Goal: Information Seeking & Learning: Learn about a topic

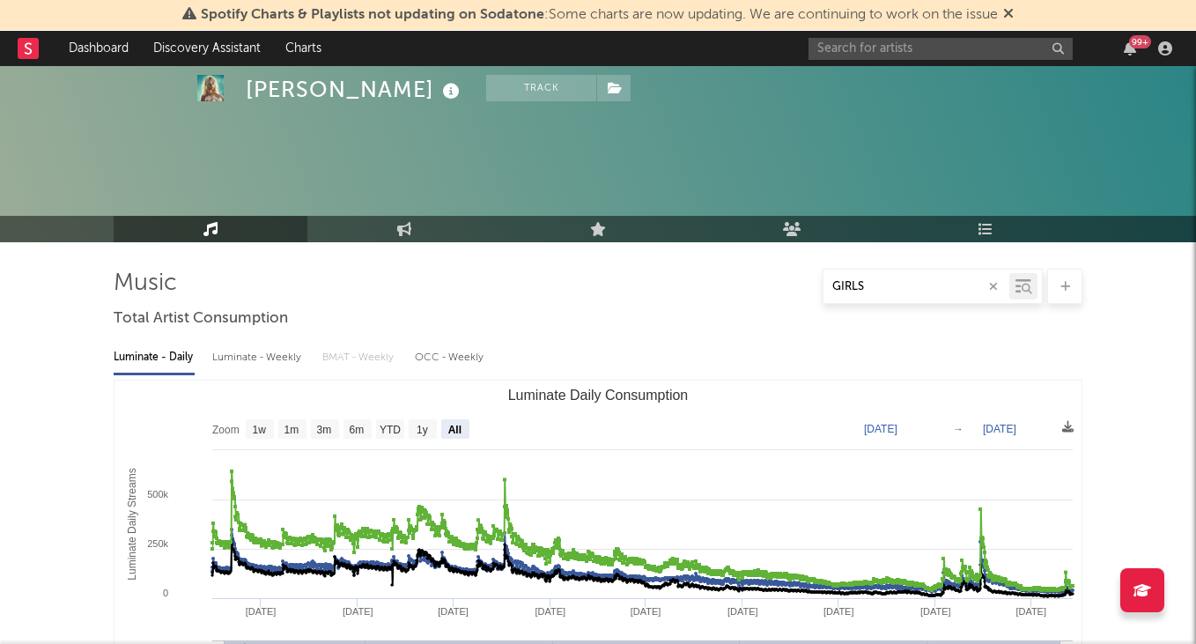
select select "All"
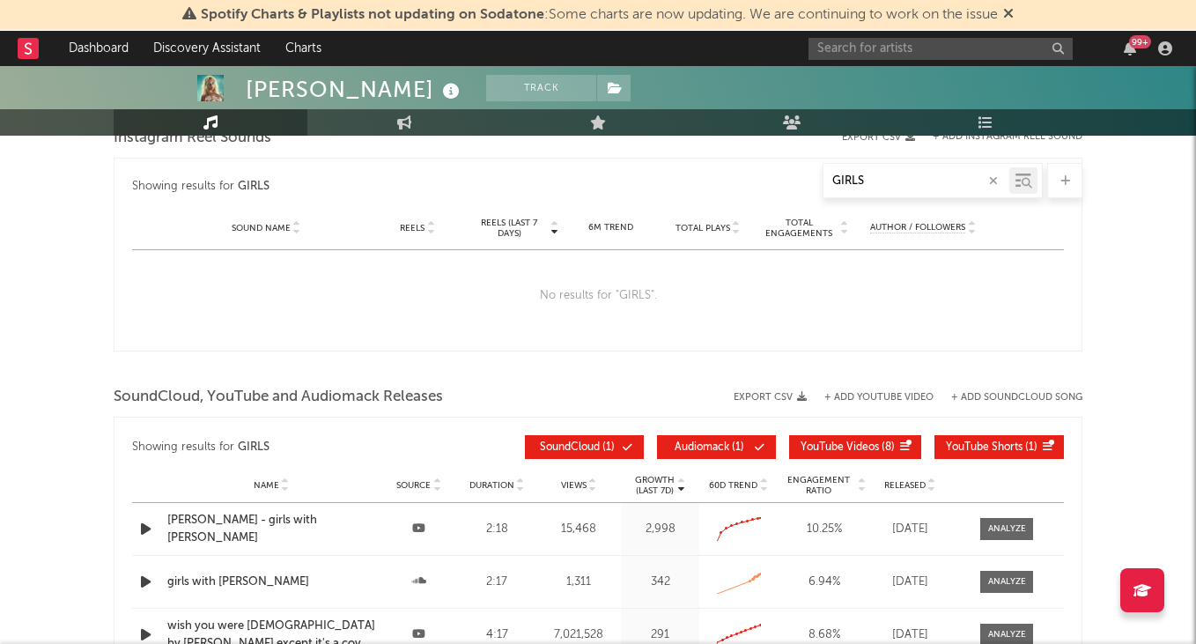
type input "GIRLS"
click at [895, 49] on input "text" at bounding box center [941, 49] width 264 height 22
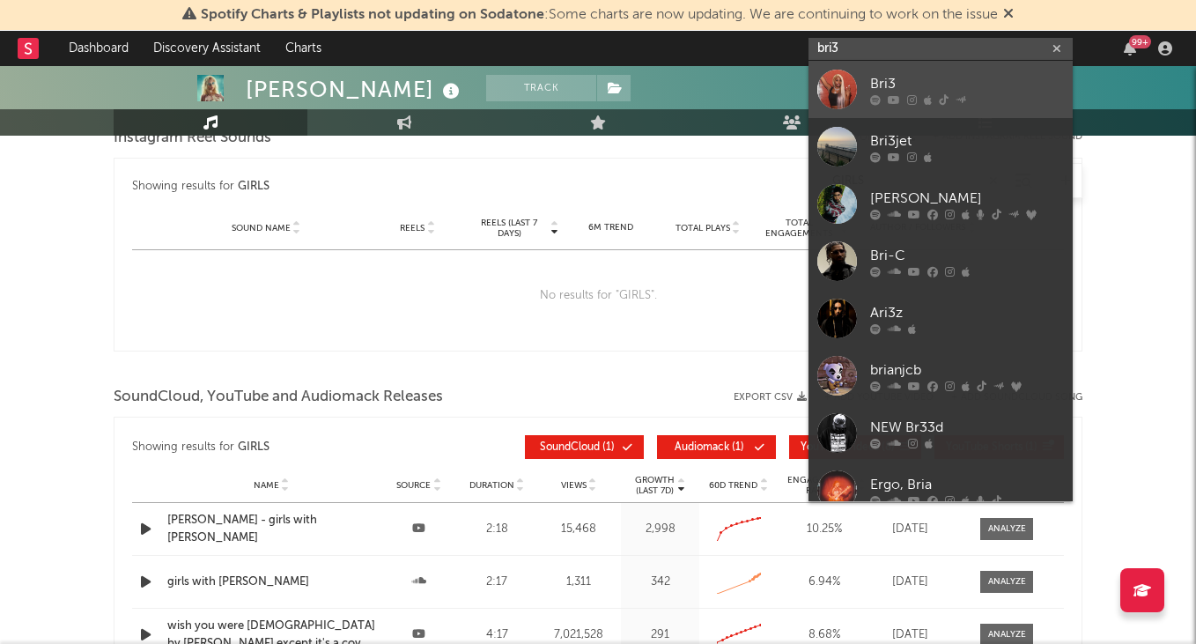
type input "bri3"
click at [927, 69] on link "Bri3" at bounding box center [941, 89] width 264 height 57
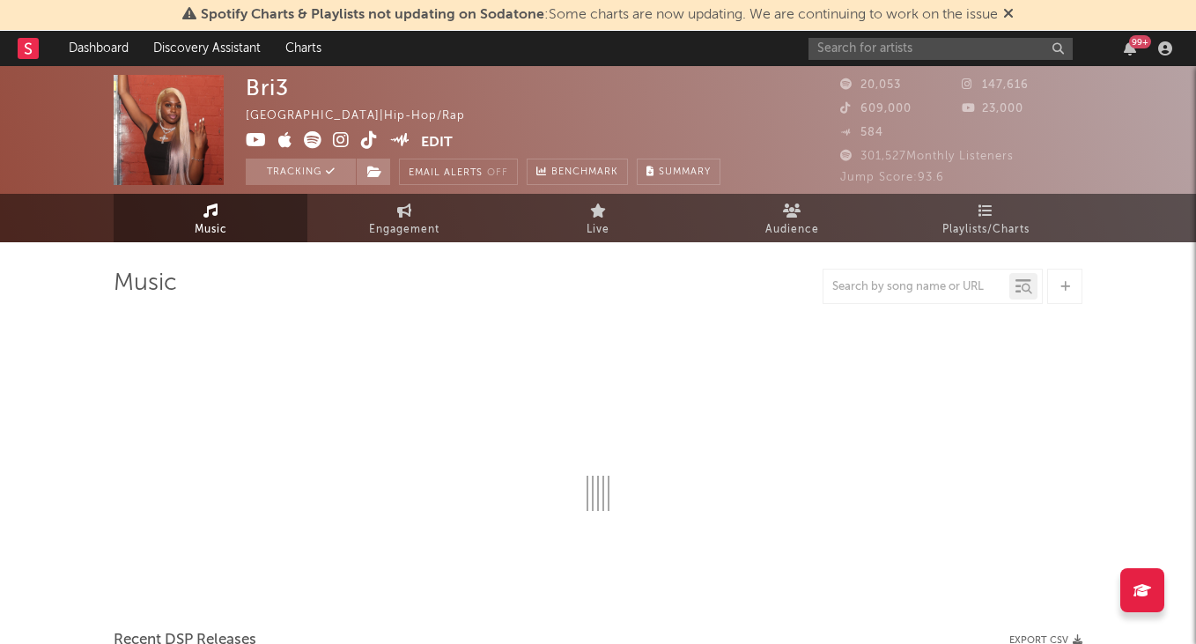
select select "6m"
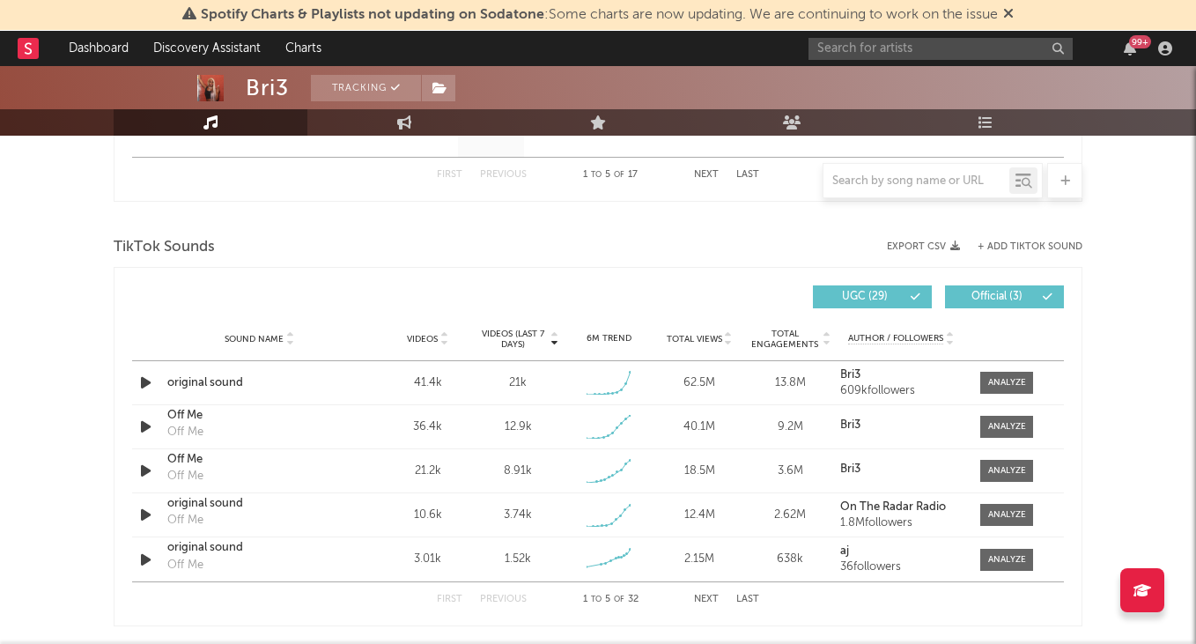
scroll to position [1107, 0]
click at [1020, 375] on div at bounding box center [1007, 381] width 38 height 13
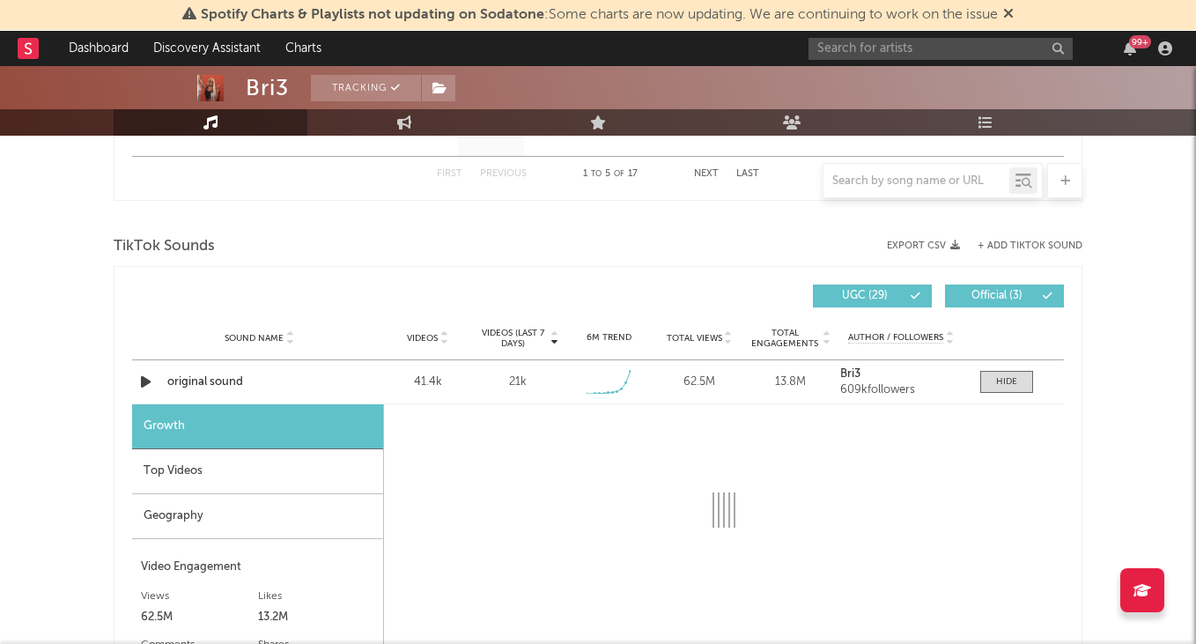
select select "1w"
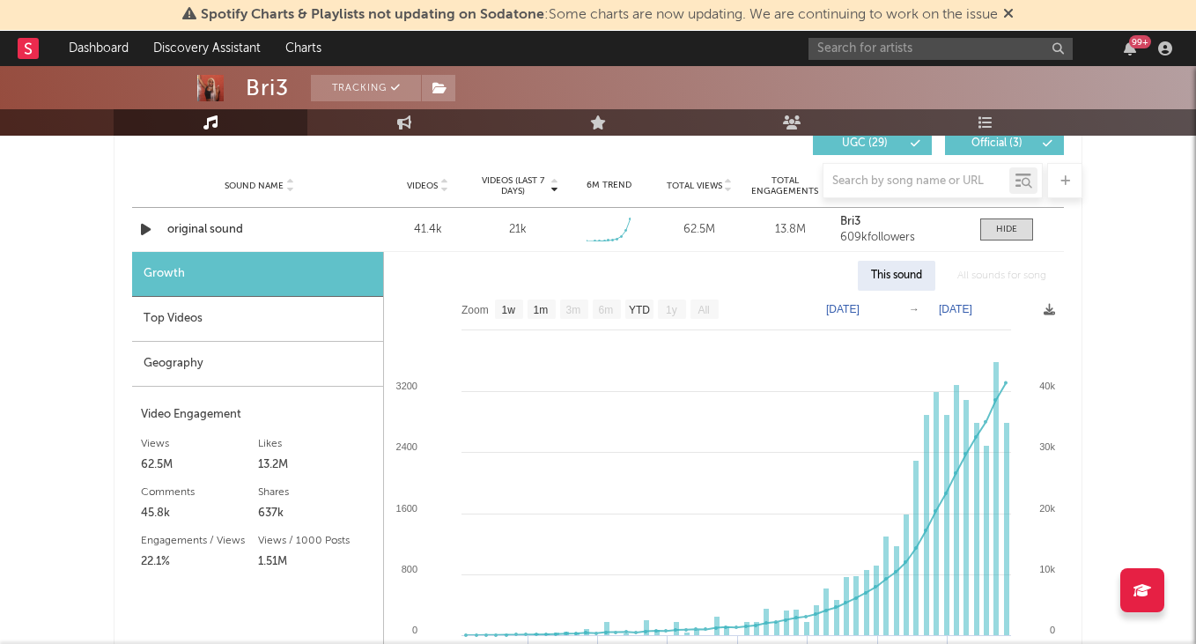
scroll to position [1260, 0]
click at [291, 321] on div "Top Videos" at bounding box center [257, 318] width 251 height 45
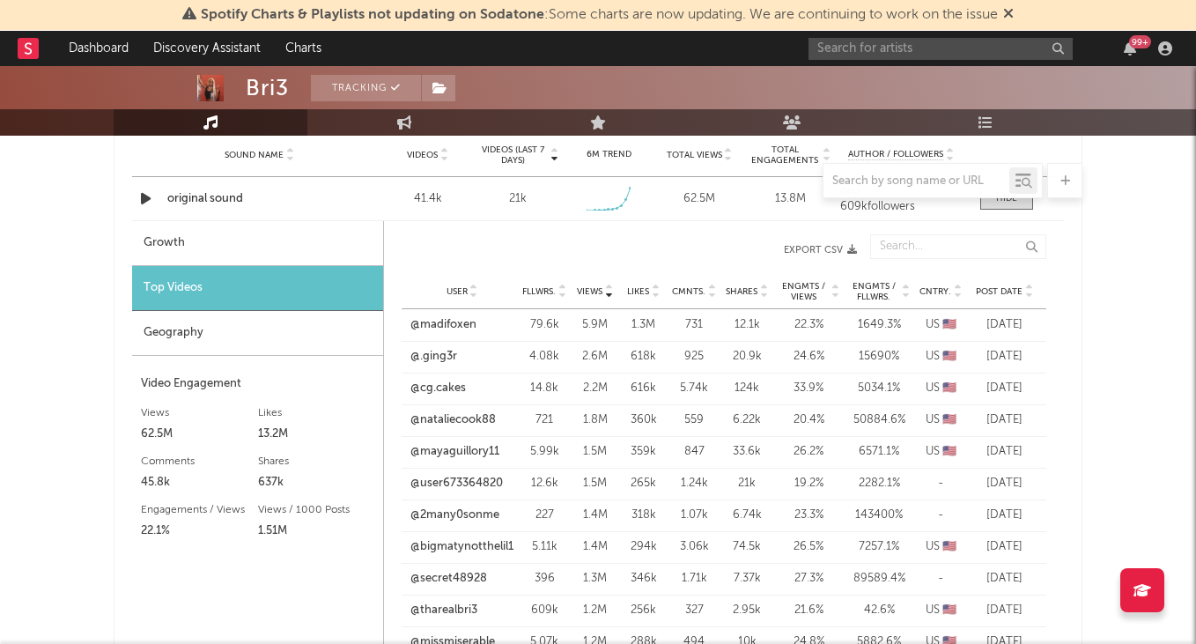
scroll to position [1292, 0]
click at [544, 285] on span "Fllwrs." at bounding box center [538, 290] width 33 height 11
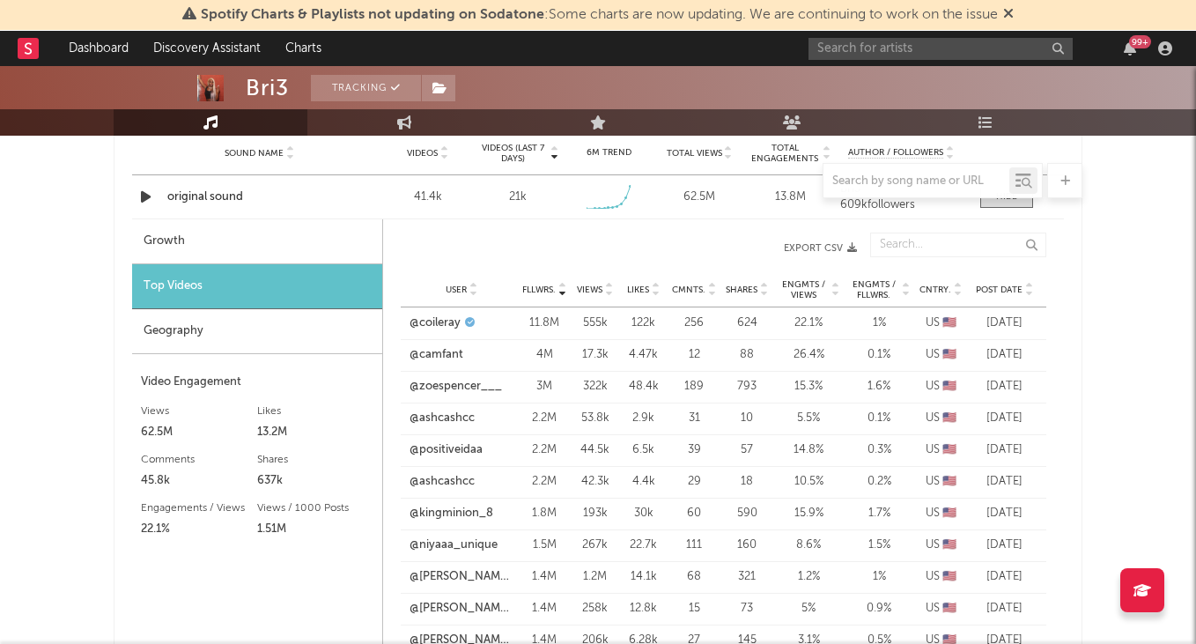
scroll to position [1303, 0]
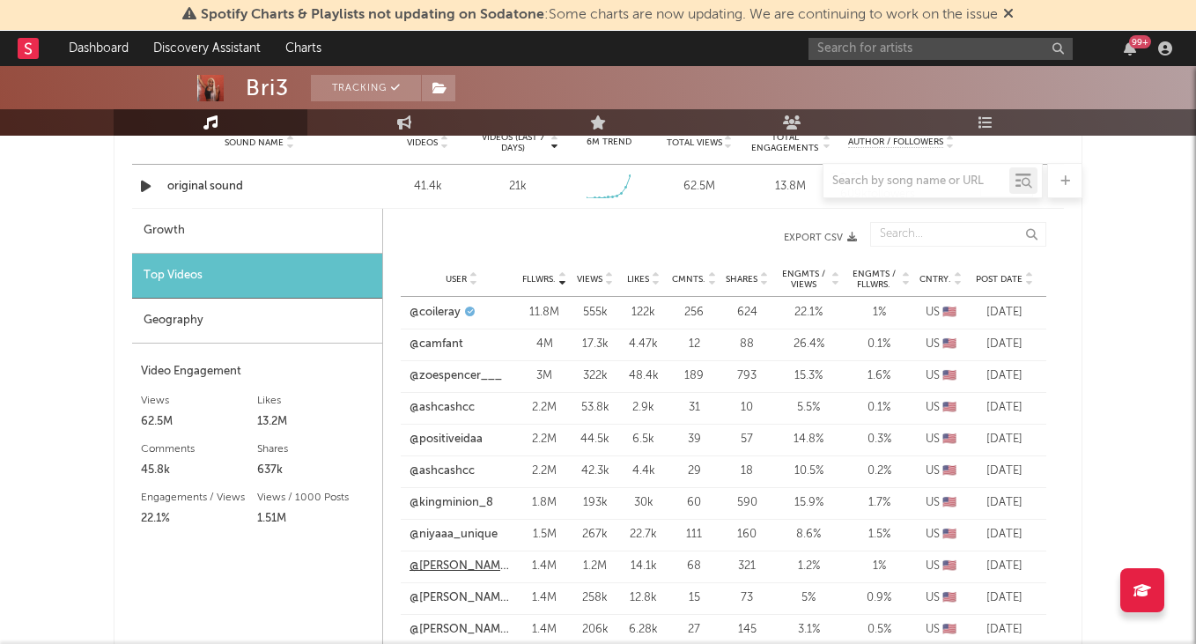
click at [484, 561] on link "@[PERSON_NAME].michealss" at bounding box center [462, 567] width 104 height 18
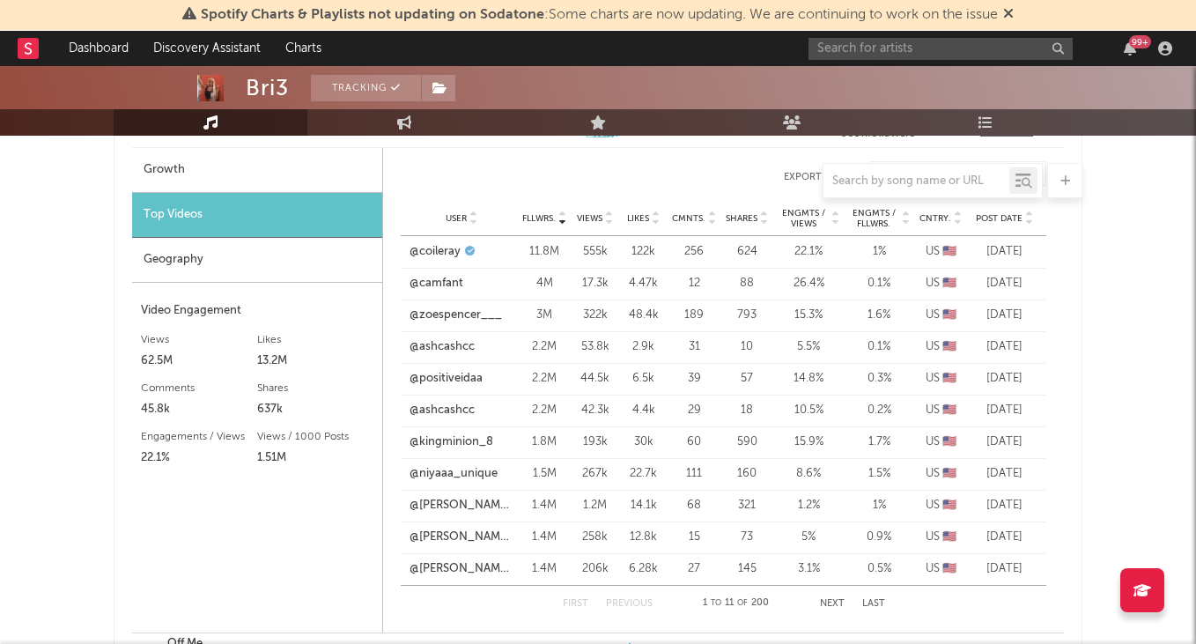
scroll to position [1365, 0]
click at [484, 437] on link "@kingminion_8" at bounding box center [452, 441] width 84 height 18
click at [448, 251] on link "@coileray" at bounding box center [435, 250] width 51 height 18
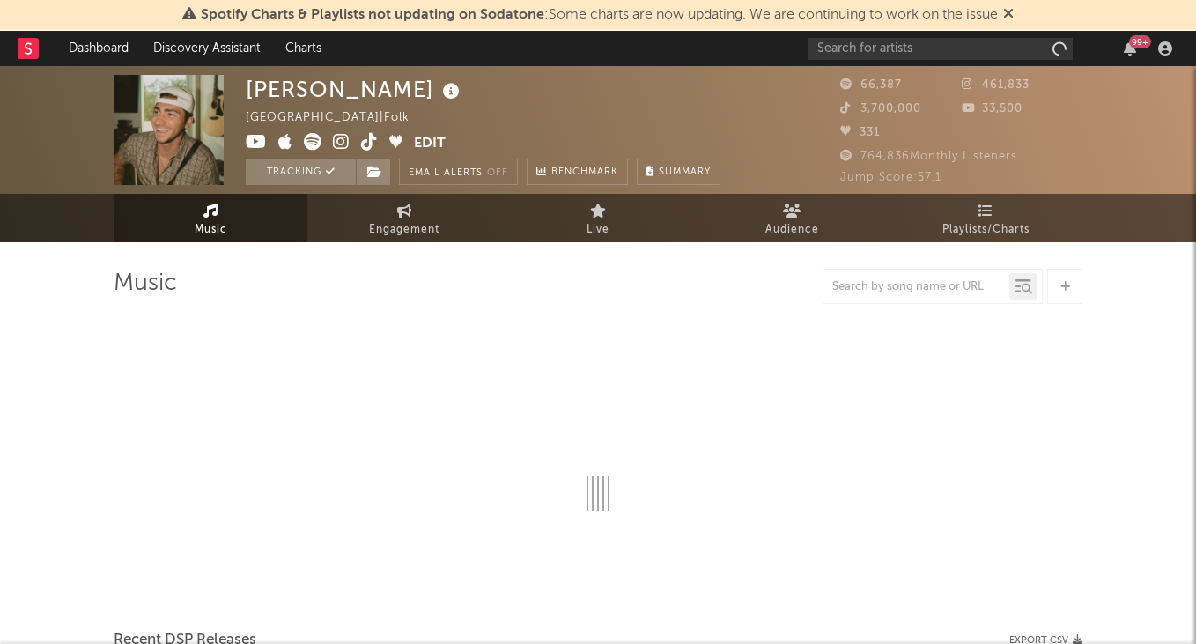
select select "6m"
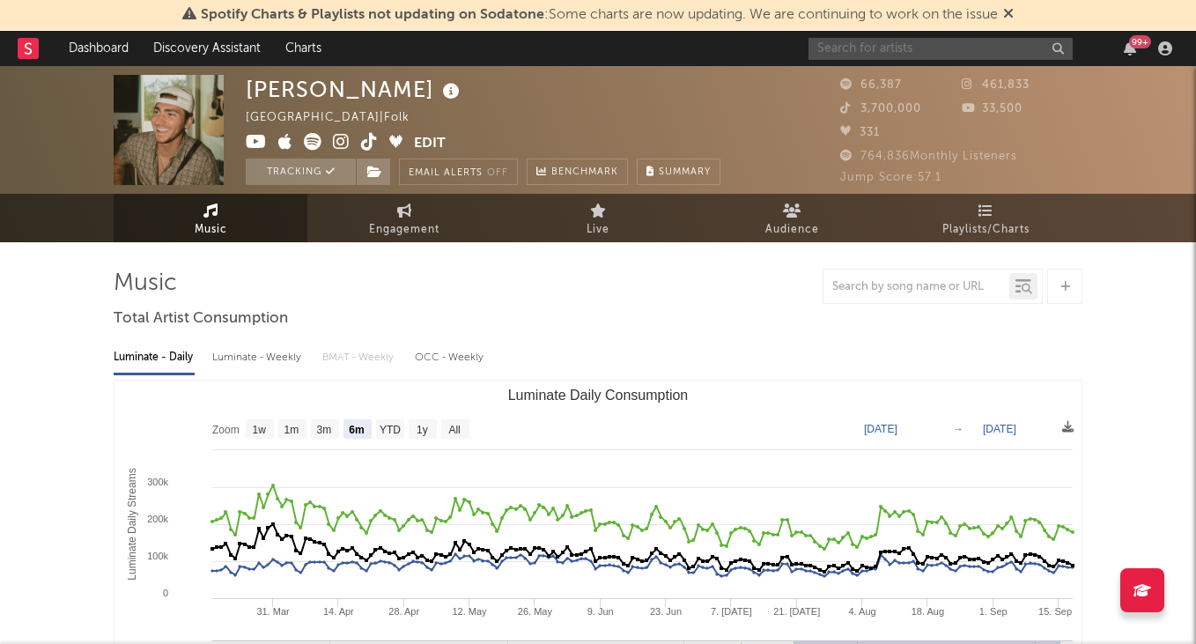
click at [861, 56] on input "text" at bounding box center [941, 49] width 264 height 22
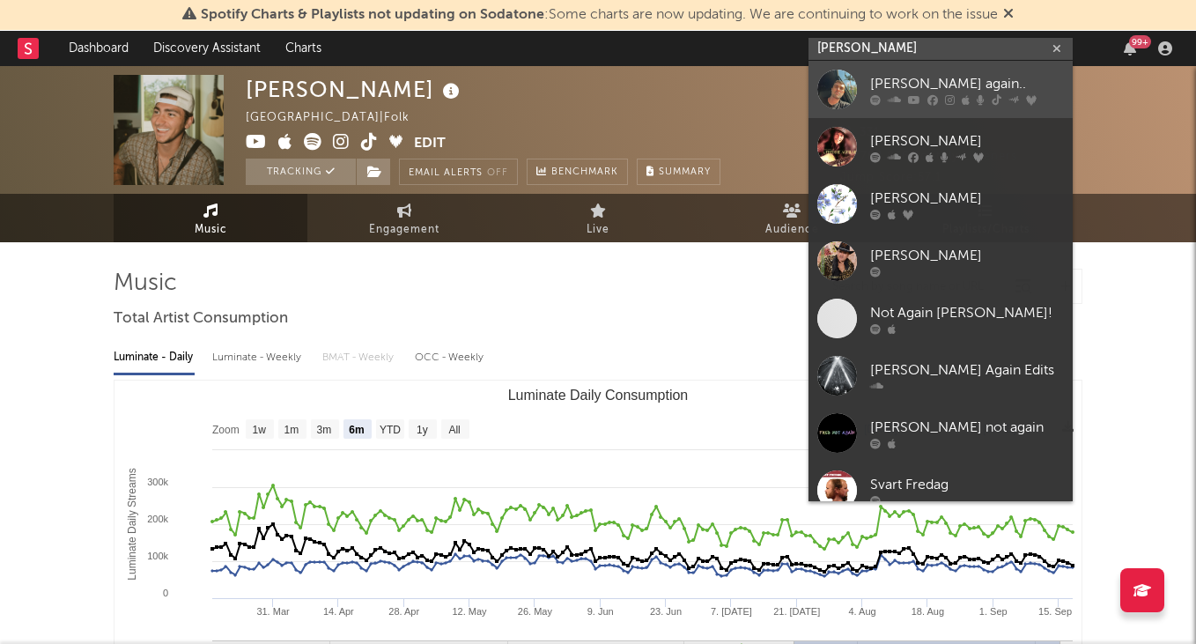
type input "fred ag"
click at [957, 78] on div "Fred again.." at bounding box center [967, 83] width 194 height 21
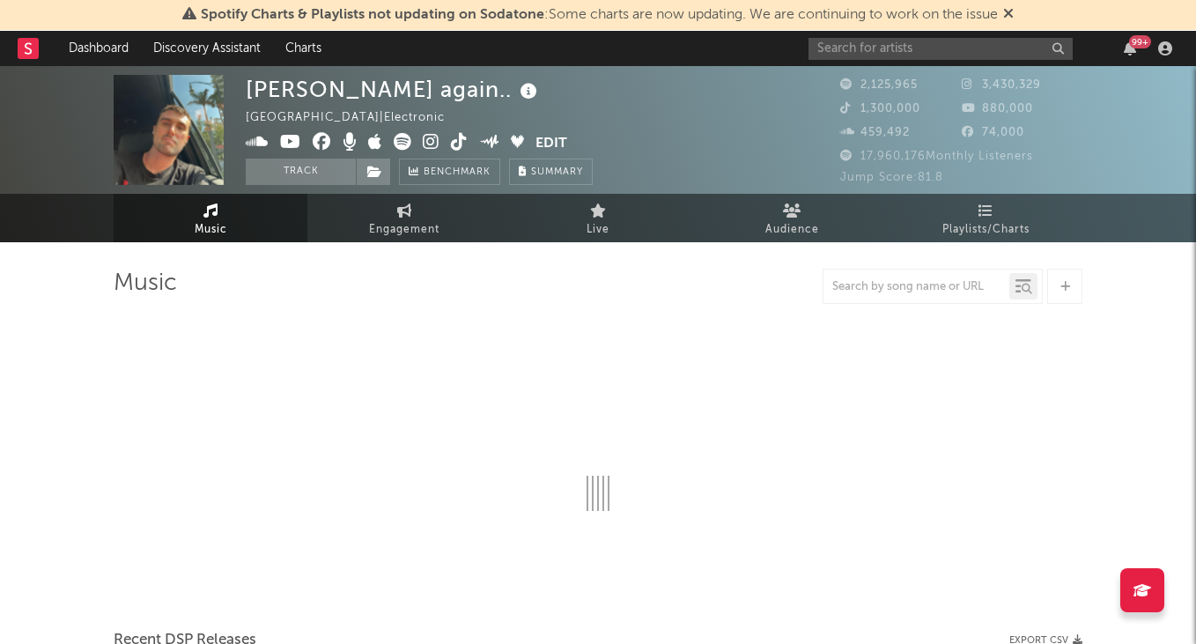
select select "6m"
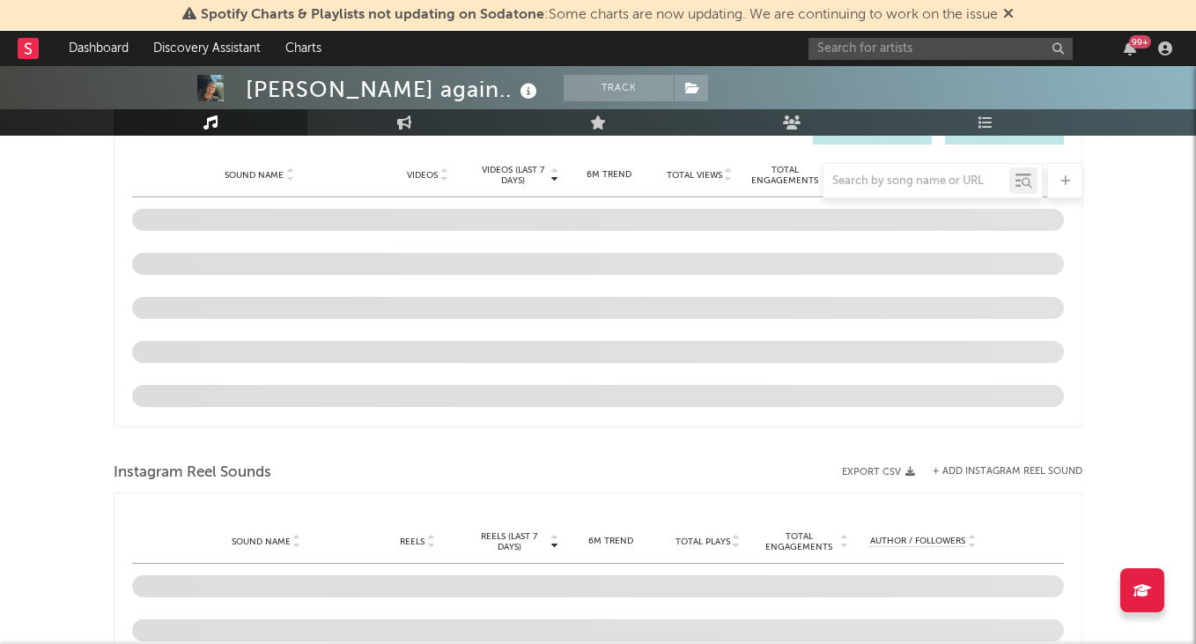
scroll to position [1223, 0]
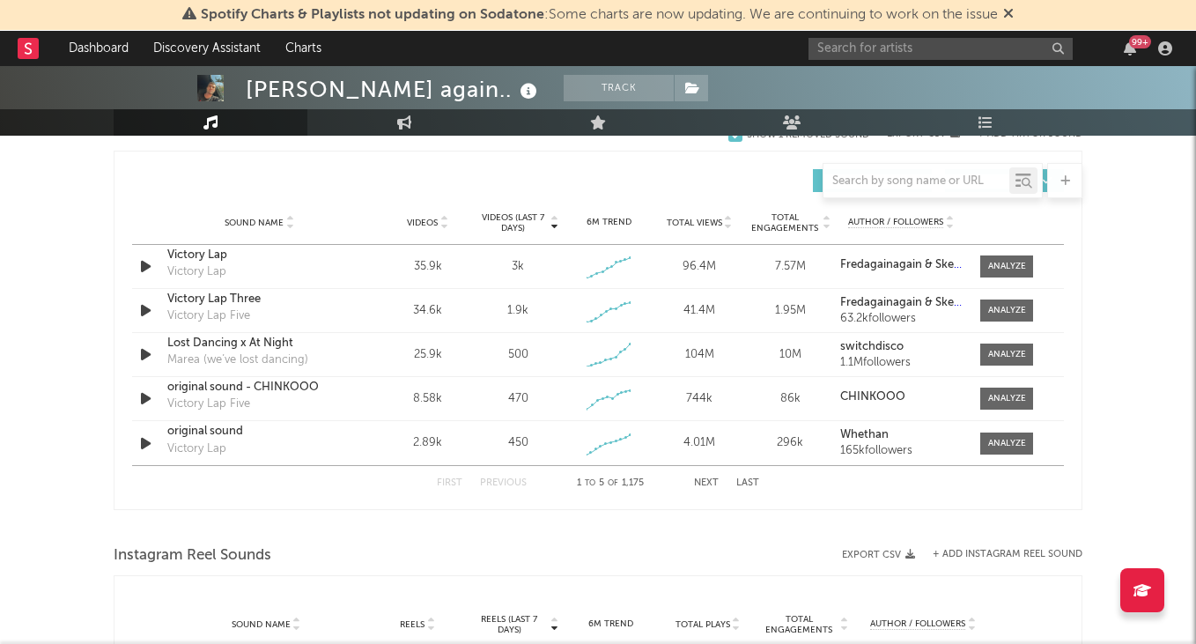
click at [433, 223] on span "Videos" at bounding box center [422, 223] width 31 height 11
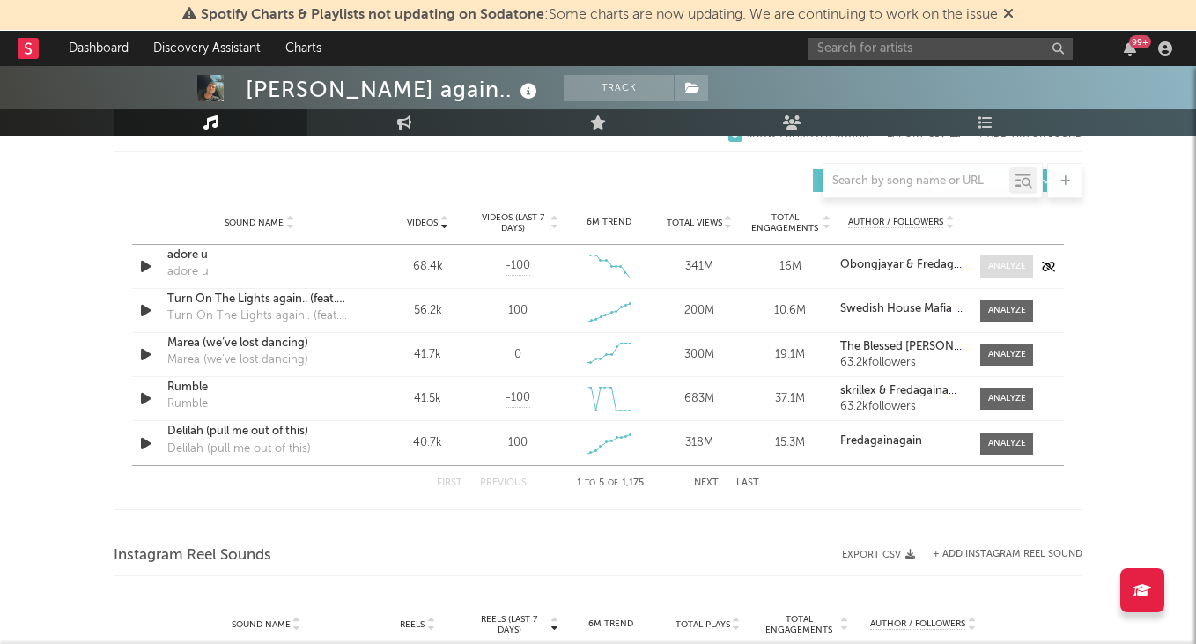
click at [995, 262] on div at bounding box center [1007, 266] width 38 height 13
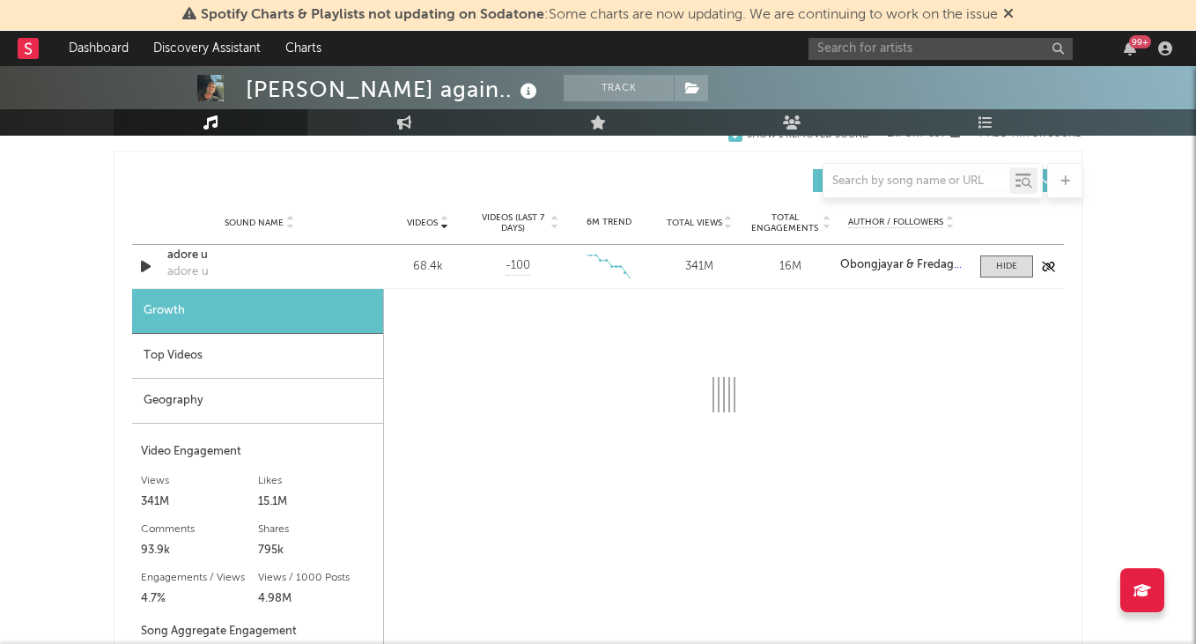
select select "6m"
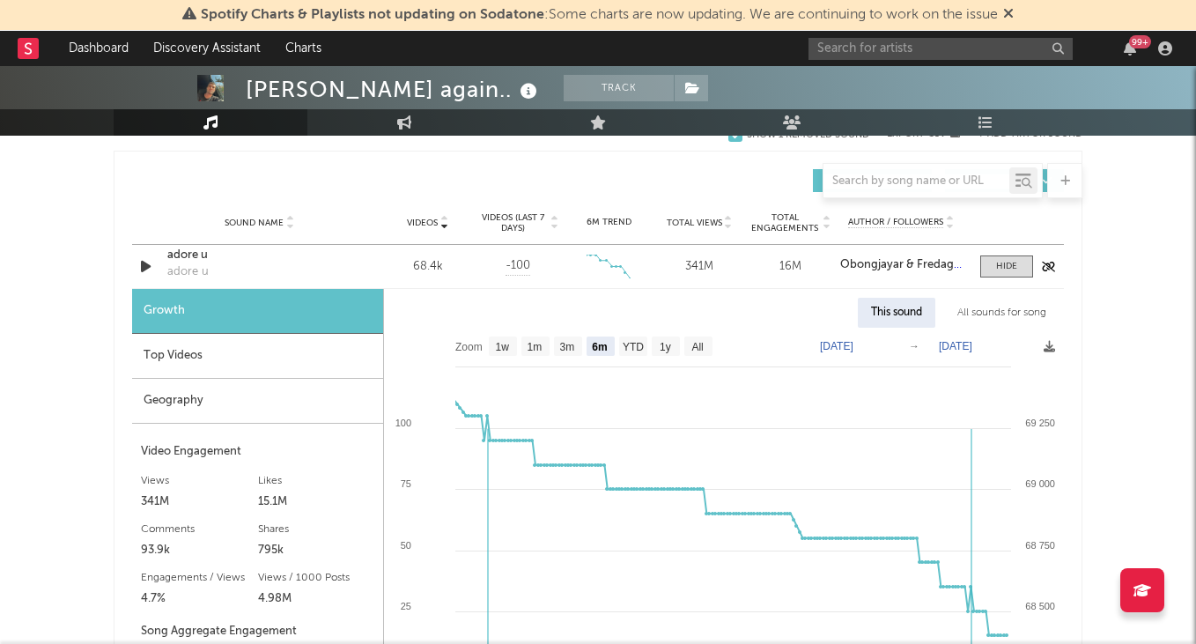
click at [196, 259] on div "adore u" at bounding box center [259, 256] width 184 height 18
